Goal: Find specific page/section: Find specific page/section

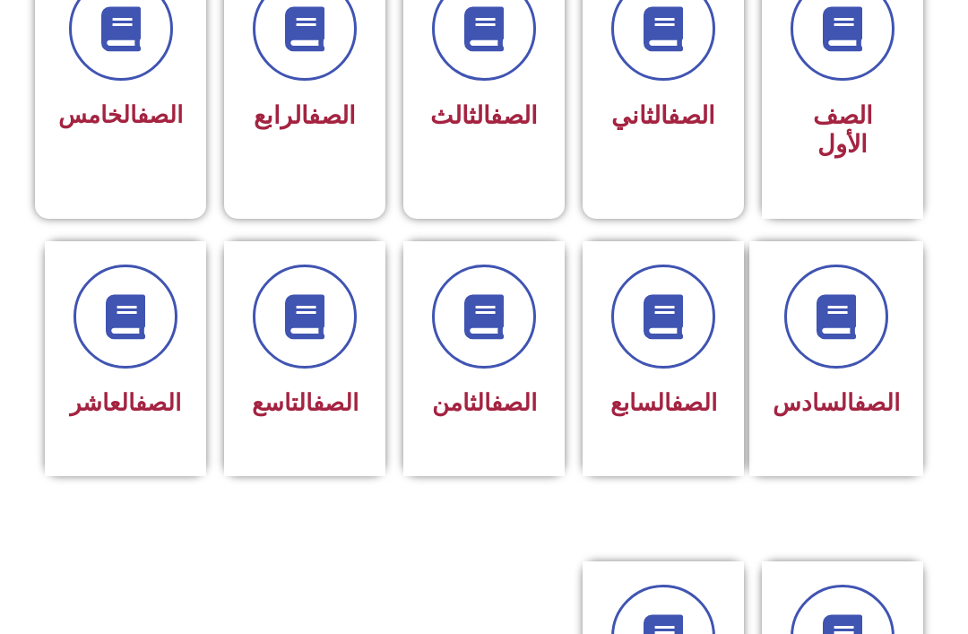
scroll to position [549, 0]
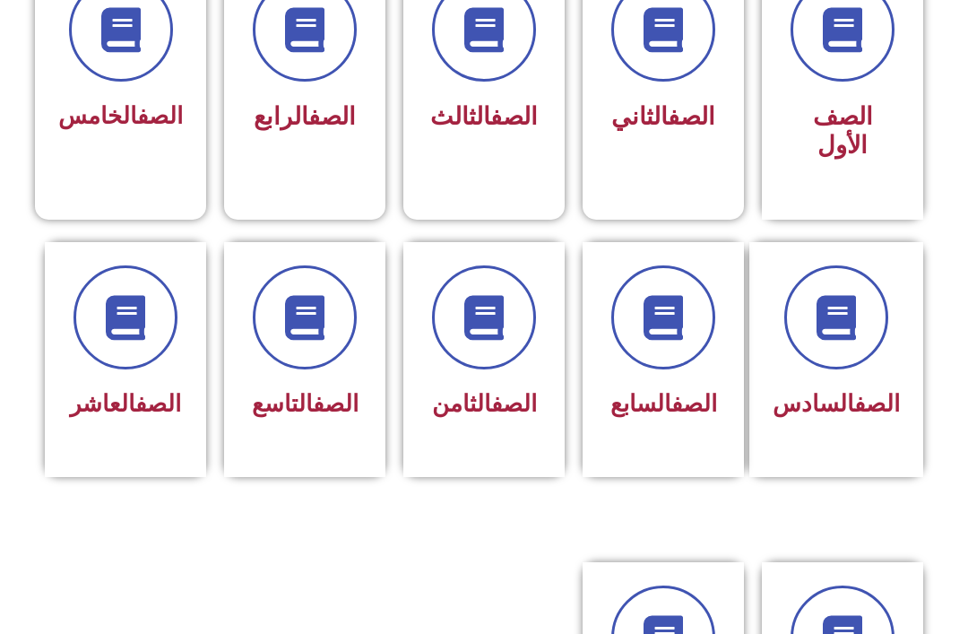
click at [630, 348] on span at bounding box center [663, 317] width 104 height 104
click at [672, 427] on div "الصف السابع" at bounding box center [663, 405] width 115 height 44
click at [671, 417] on span "الصف السابع" at bounding box center [663, 403] width 107 height 27
click at [642, 455] on div "الصف السابع" at bounding box center [663, 359] width 161 height 235
click at [667, 417] on span "الصف السابع" at bounding box center [663, 403] width 107 height 27
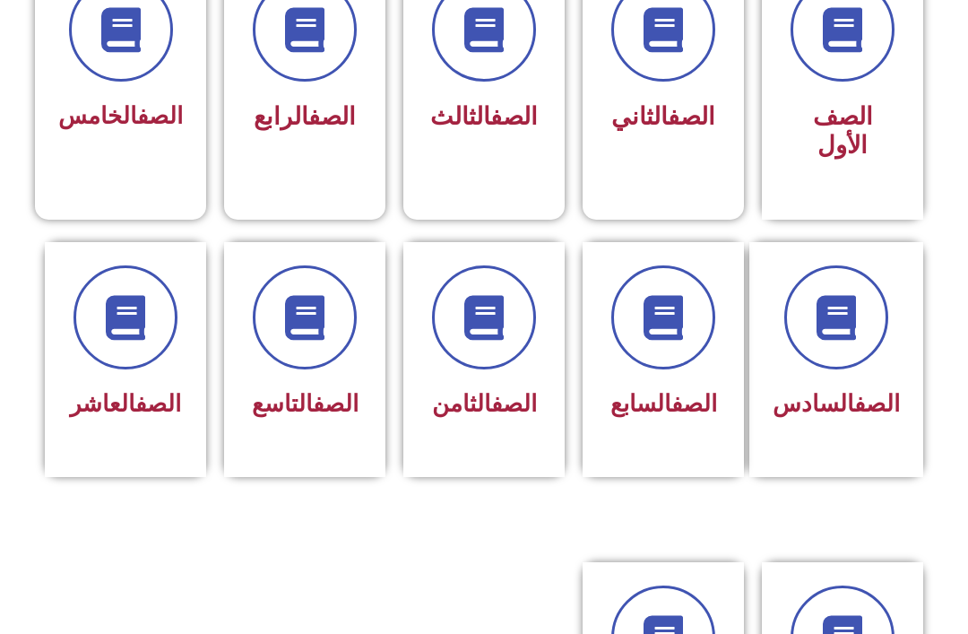
click at [656, 455] on div "الصف السابع" at bounding box center [663, 359] width 161 height 235
click at [675, 417] on span "الصف السابع" at bounding box center [663, 403] width 107 height 27
click at [684, 417] on span "الصف السابع" at bounding box center [663, 403] width 107 height 27
click at [673, 416] on link "الصف" at bounding box center [694, 403] width 46 height 27
click at [689, 390] on link "الصف" at bounding box center [694, 403] width 46 height 27
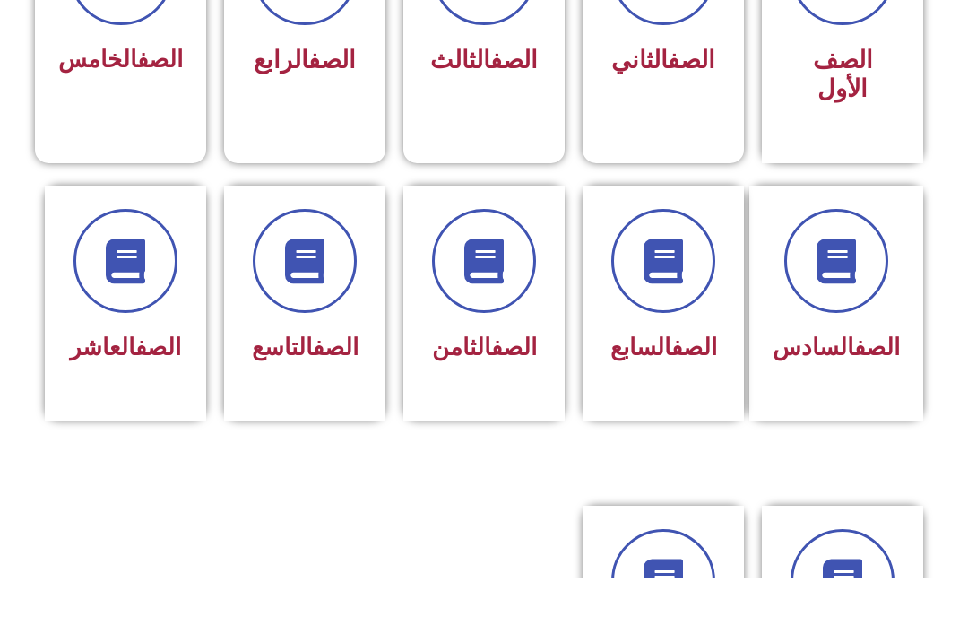
click at [684, 316] on div "الصف السابع" at bounding box center [663, 345] width 115 height 161
click at [688, 316] on div "الصف السابع" at bounding box center [663, 345] width 115 height 161
click at [687, 315] on div at bounding box center [663, 317] width 115 height 104
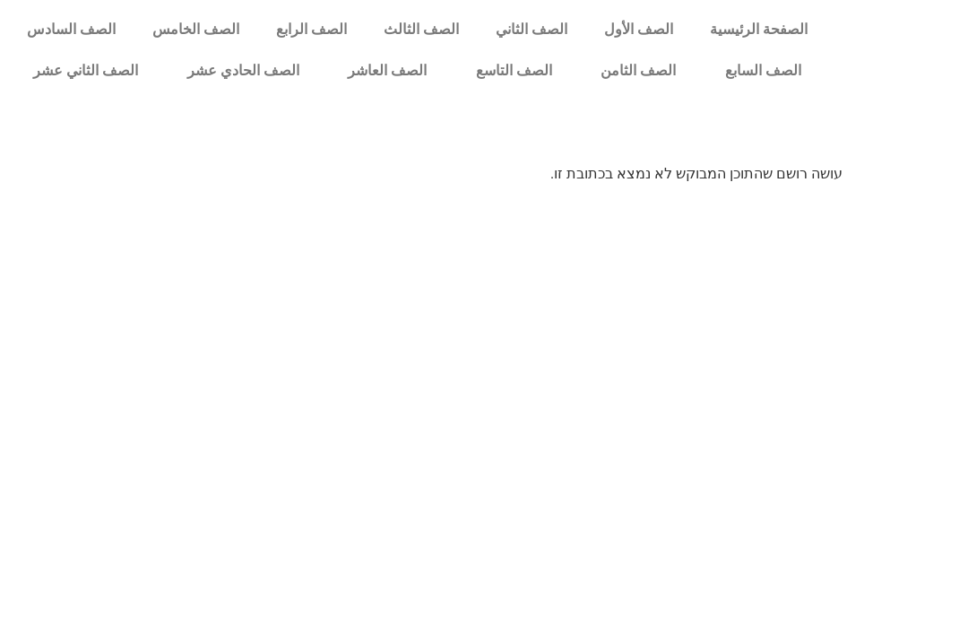
click at [679, 197] on html "الصفحة الرئيسية الصف الأول الصف الثاني الصف الثالث الصف الرابع الصف الخامس الصف…" at bounding box center [484, 98] width 968 height 197
click at [744, 63] on link "الصف السابع" at bounding box center [763, 70] width 126 height 41
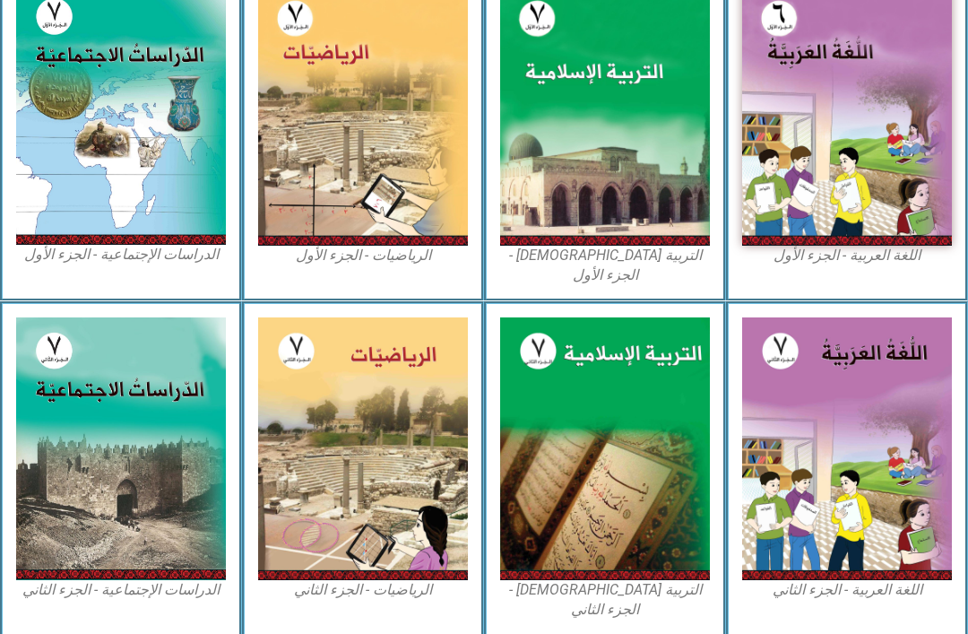
scroll to position [543, 0]
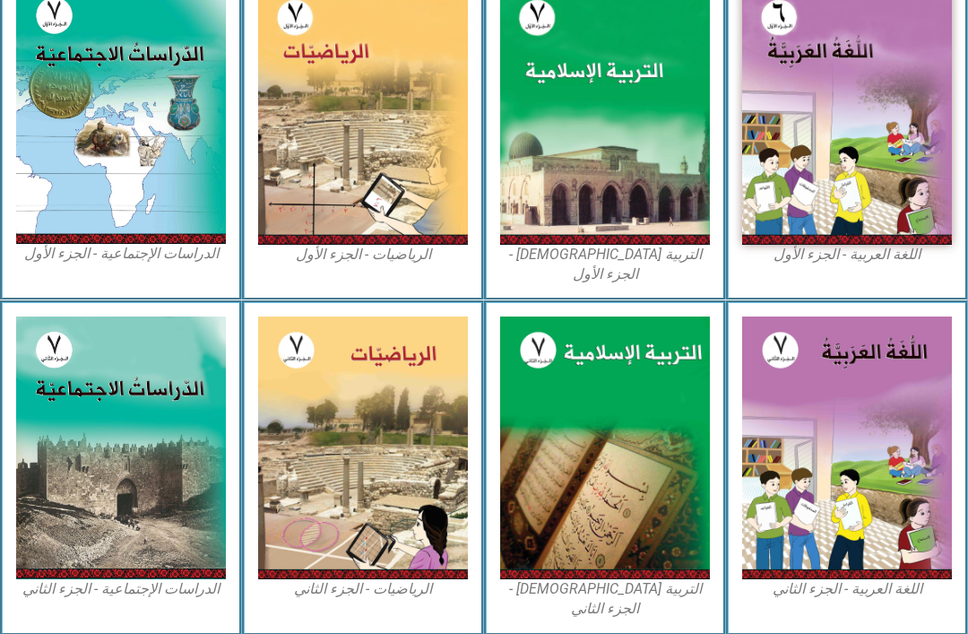
click at [671, 190] on img at bounding box center [605, 113] width 210 height 263
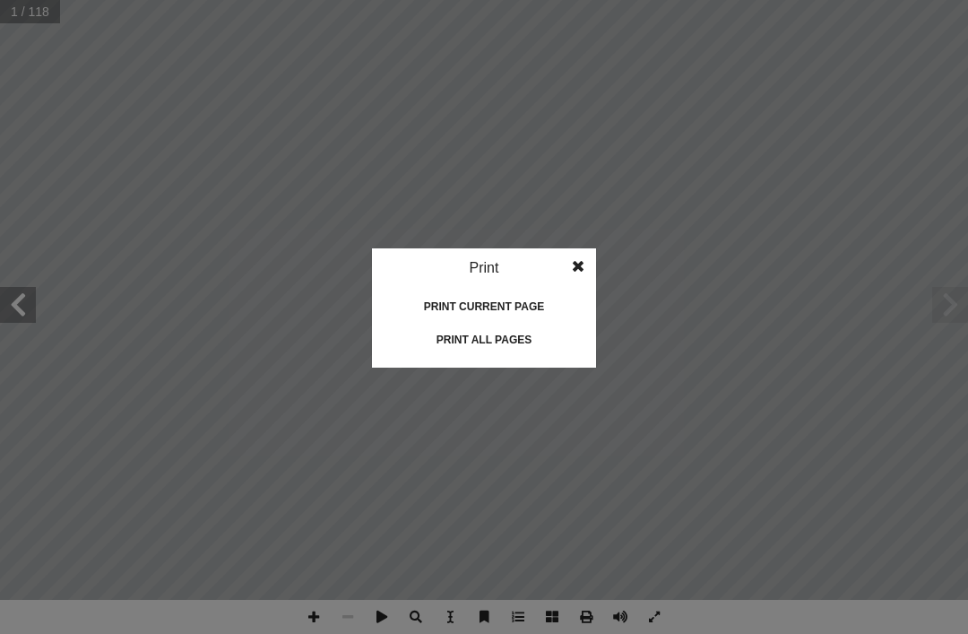
click at [527, 345] on div "Print all pages" at bounding box center [483, 339] width 179 height 29
